Goal: Book appointment/travel/reservation

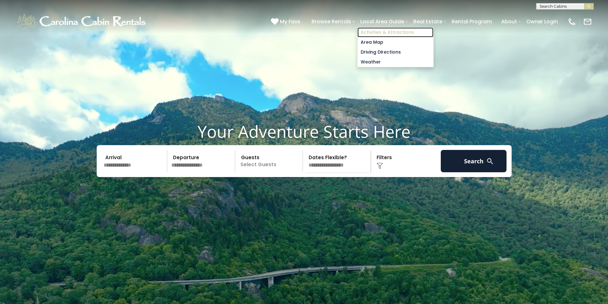
click at [379, 34] on link "Activities & Attractions" at bounding box center [396, 32] width 76 height 10
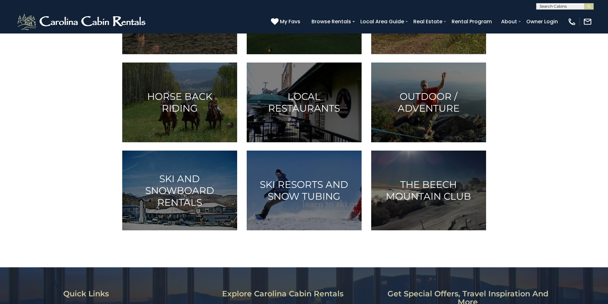
scroll to position [255, 0]
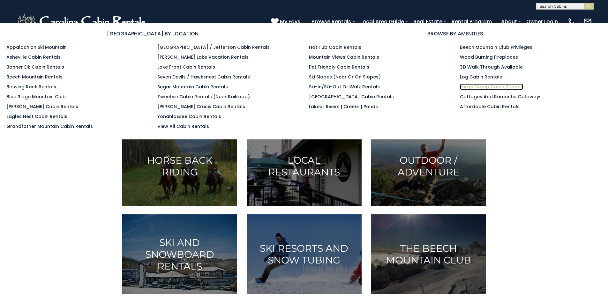
click at [467, 85] on link "Large Group Cabin Rentals" at bounding box center [491, 87] width 63 height 6
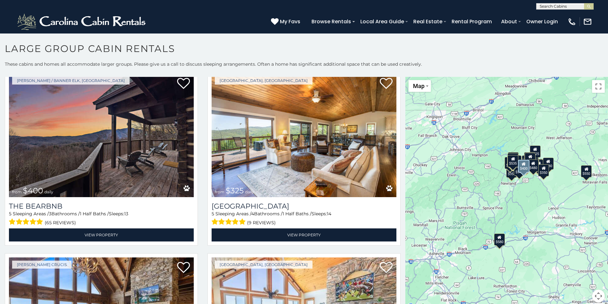
scroll to position [703, 0]
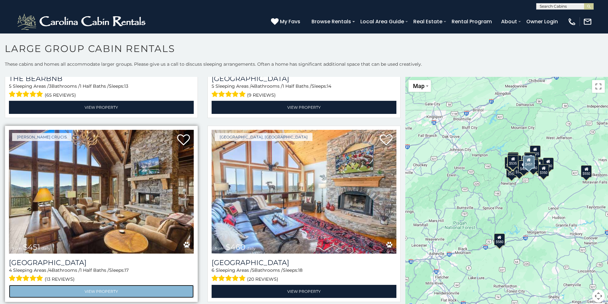
click at [80, 285] on link "View Property" at bounding box center [101, 291] width 185 height 13
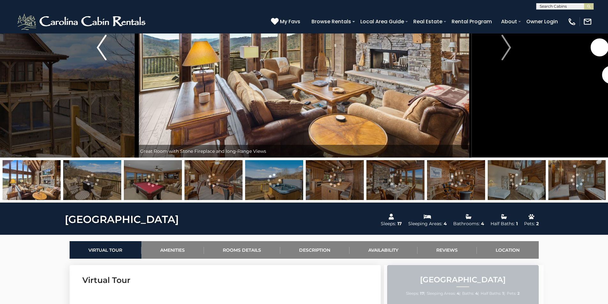
scroll to position [160, 0]
